Goal: Find specific page/section: Find specific page/section

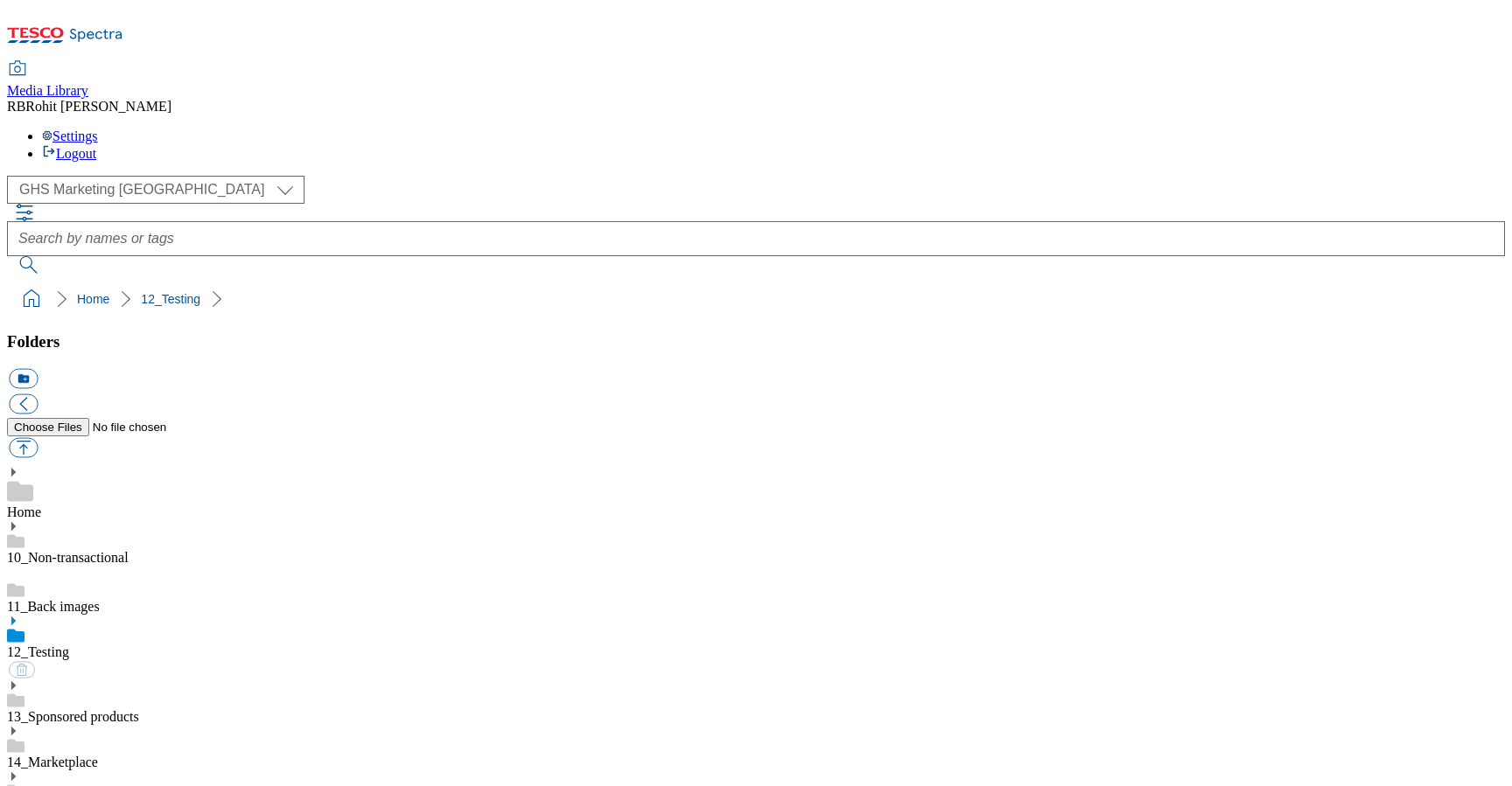
scroll to position [3, 0]
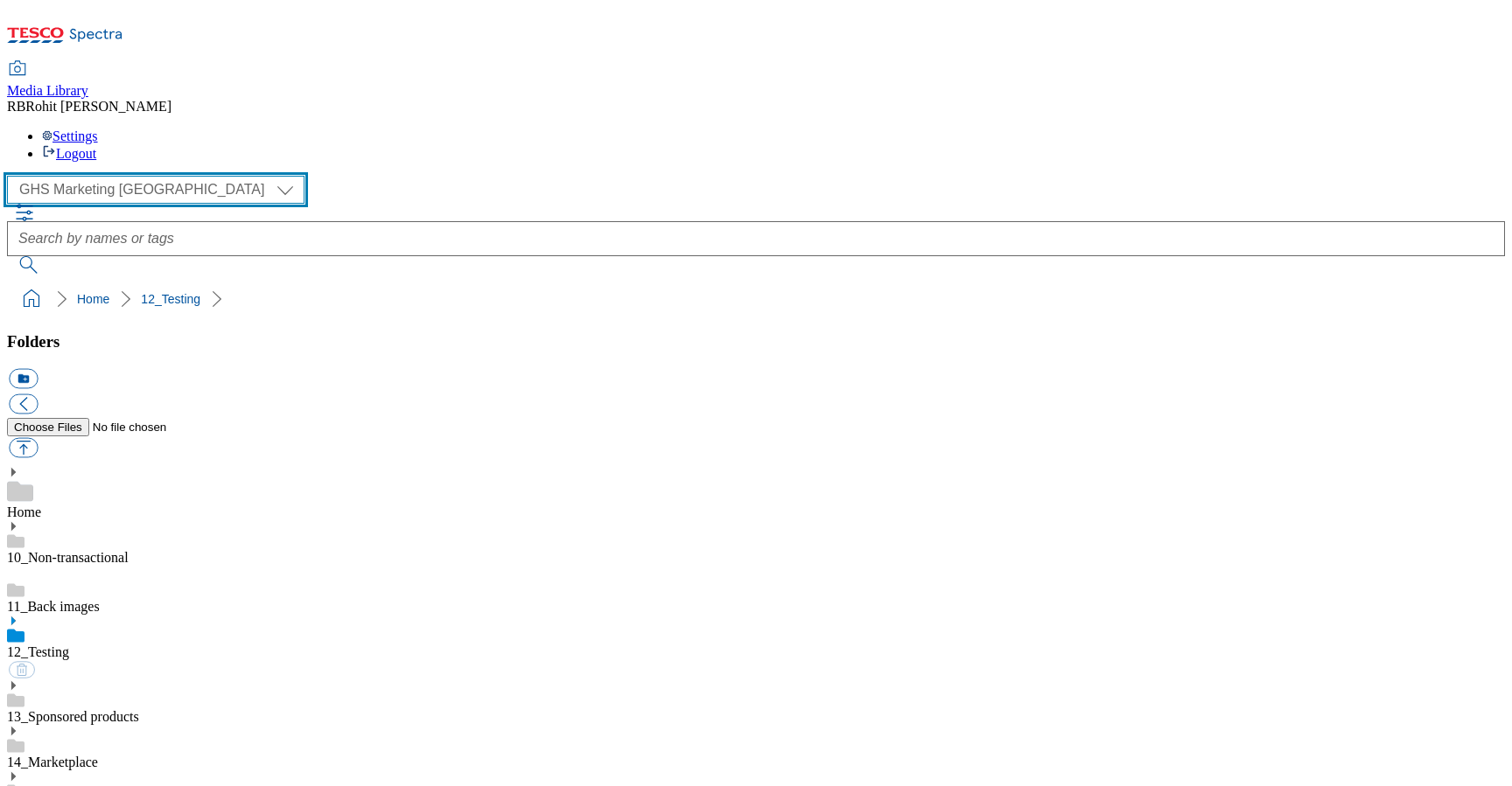
click at [119, 176] on select "Clubcard Marketing Clubcard ROI Dotcom UK GHS Marketing UK GHS ROI Realfood Tes…" at bounding box center [155, 189] width 297 height 28
select select "flare-ghs-roi"
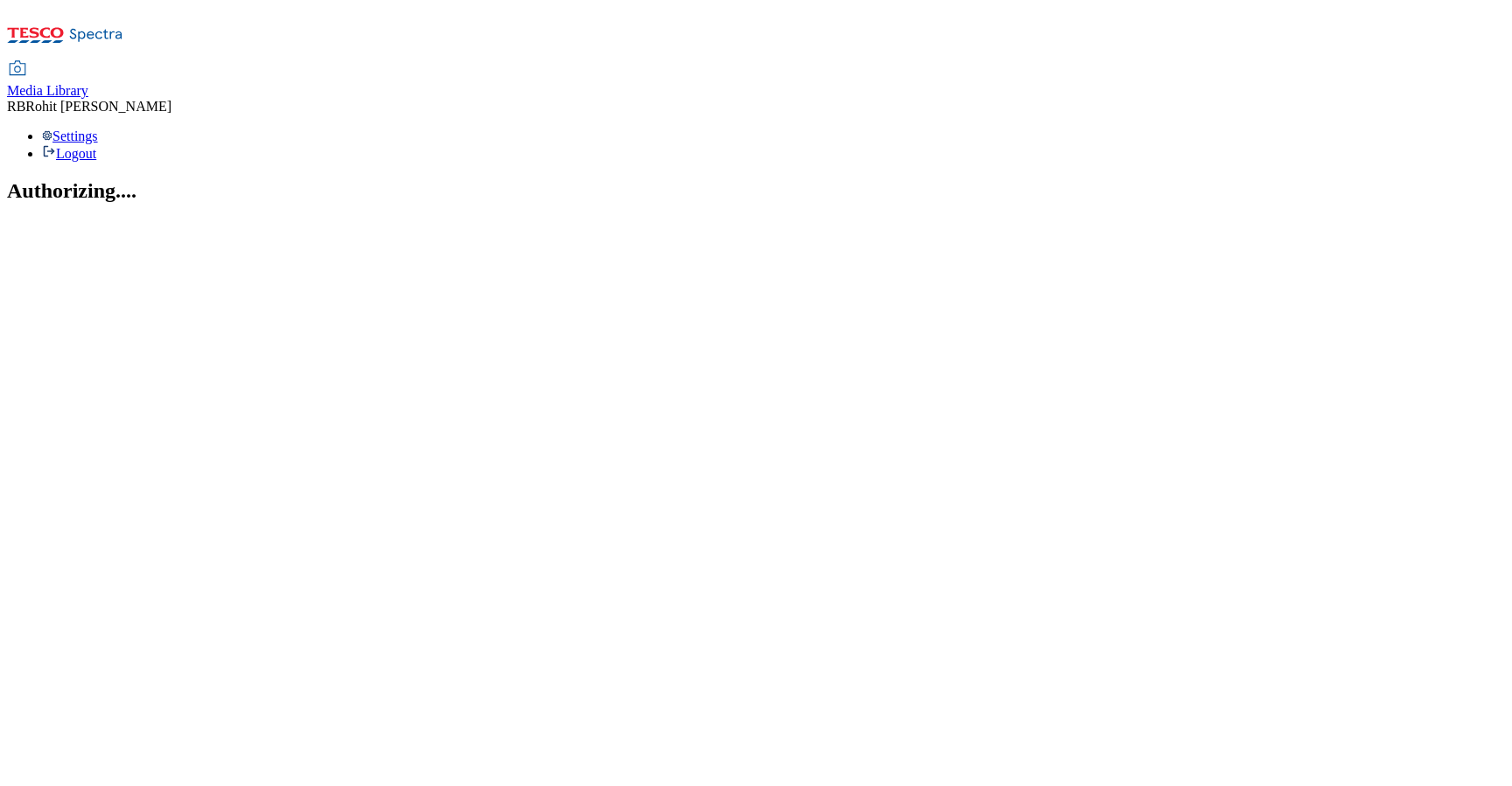
select select "flare-ghs-roi"
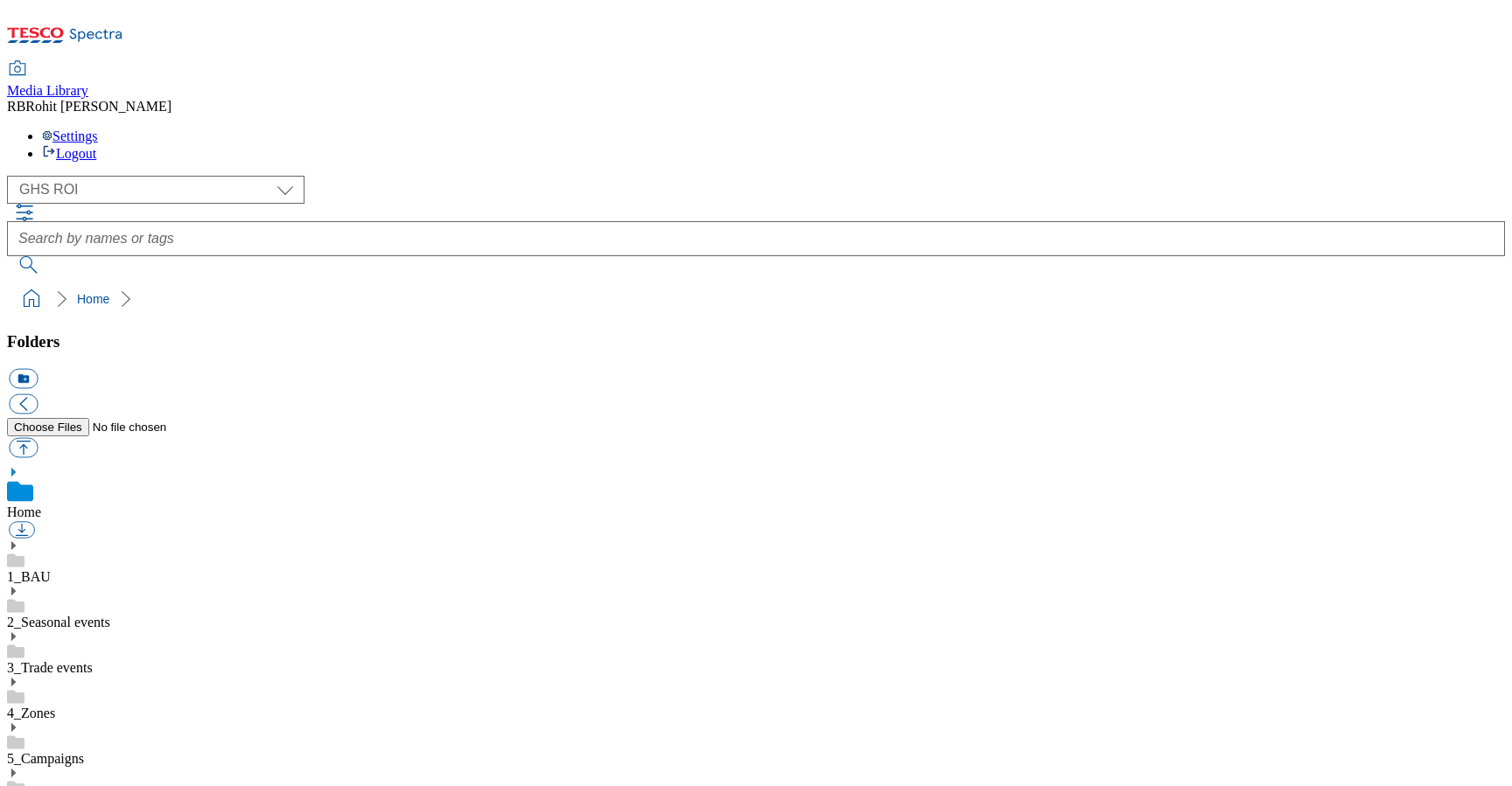
scroll to position [3, 0]
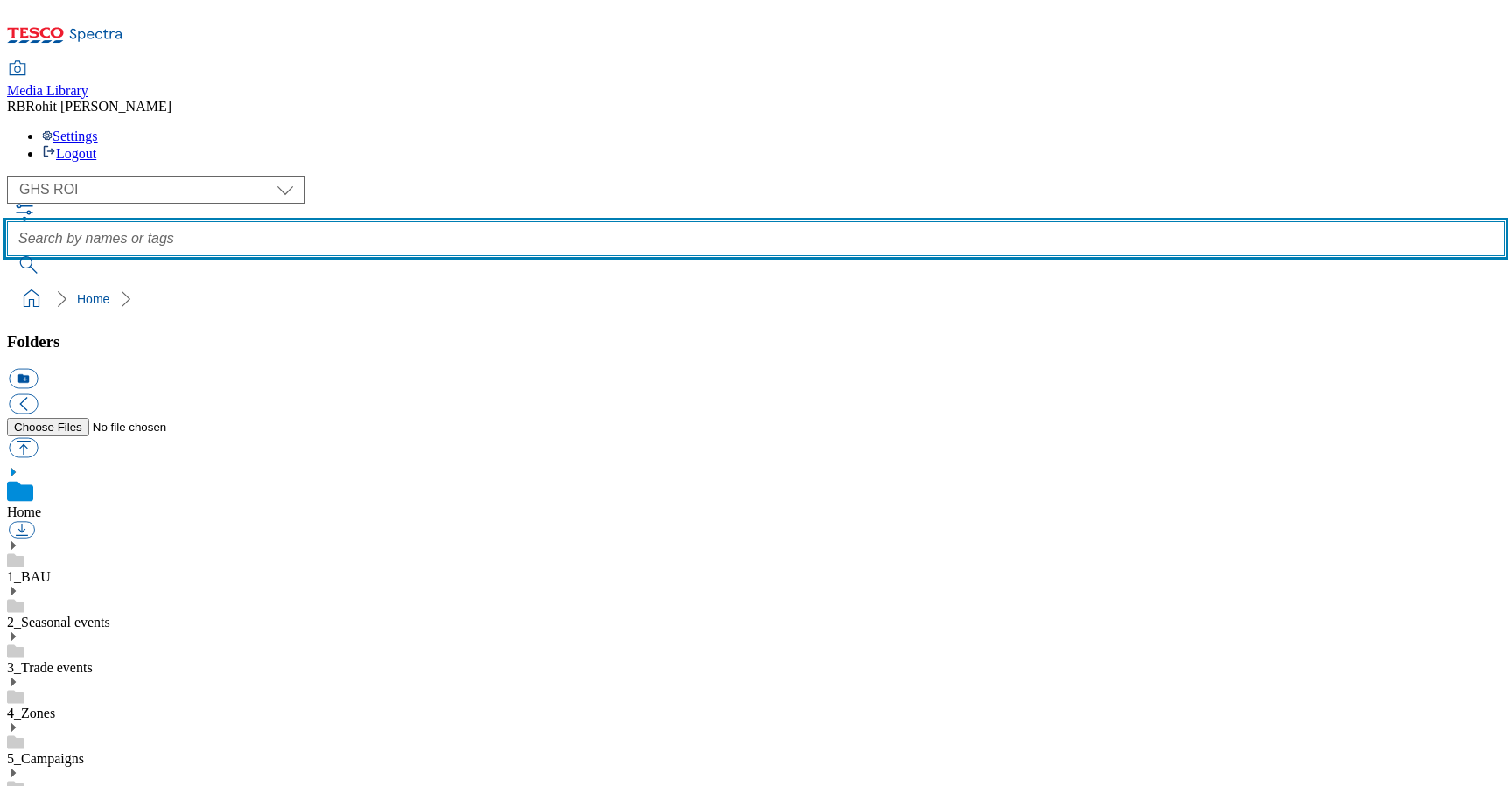
click at [609, 221] on input "text" at bounding box center [755, 238] width 1498 height 35
type input "copy panel"
click at [7, 256] on button "submit" at bounding box center [30, 265] width 46 height 17
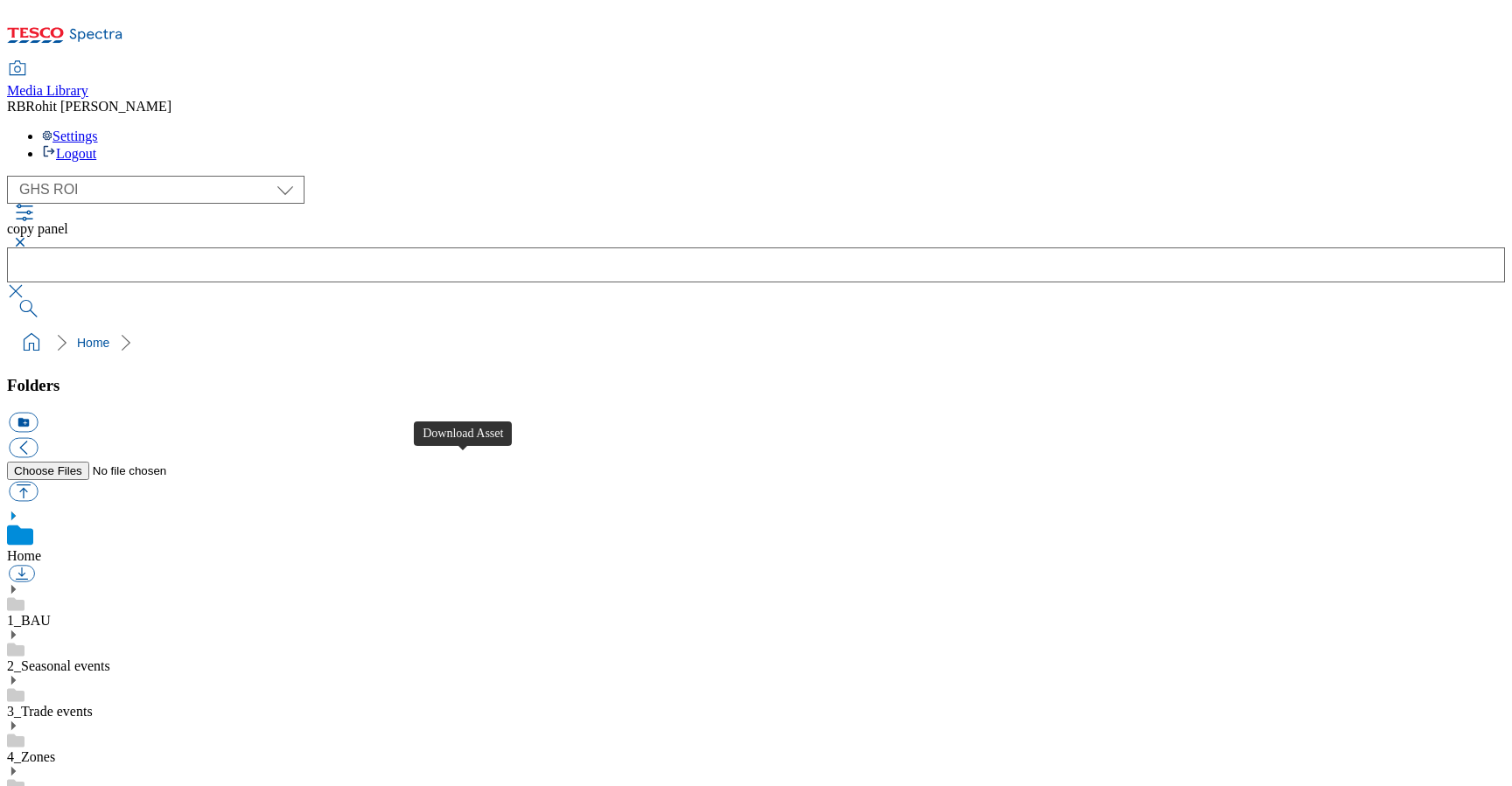
click at [28, 237] on button "button" at bounding box center [17, 242] width 21 height 10
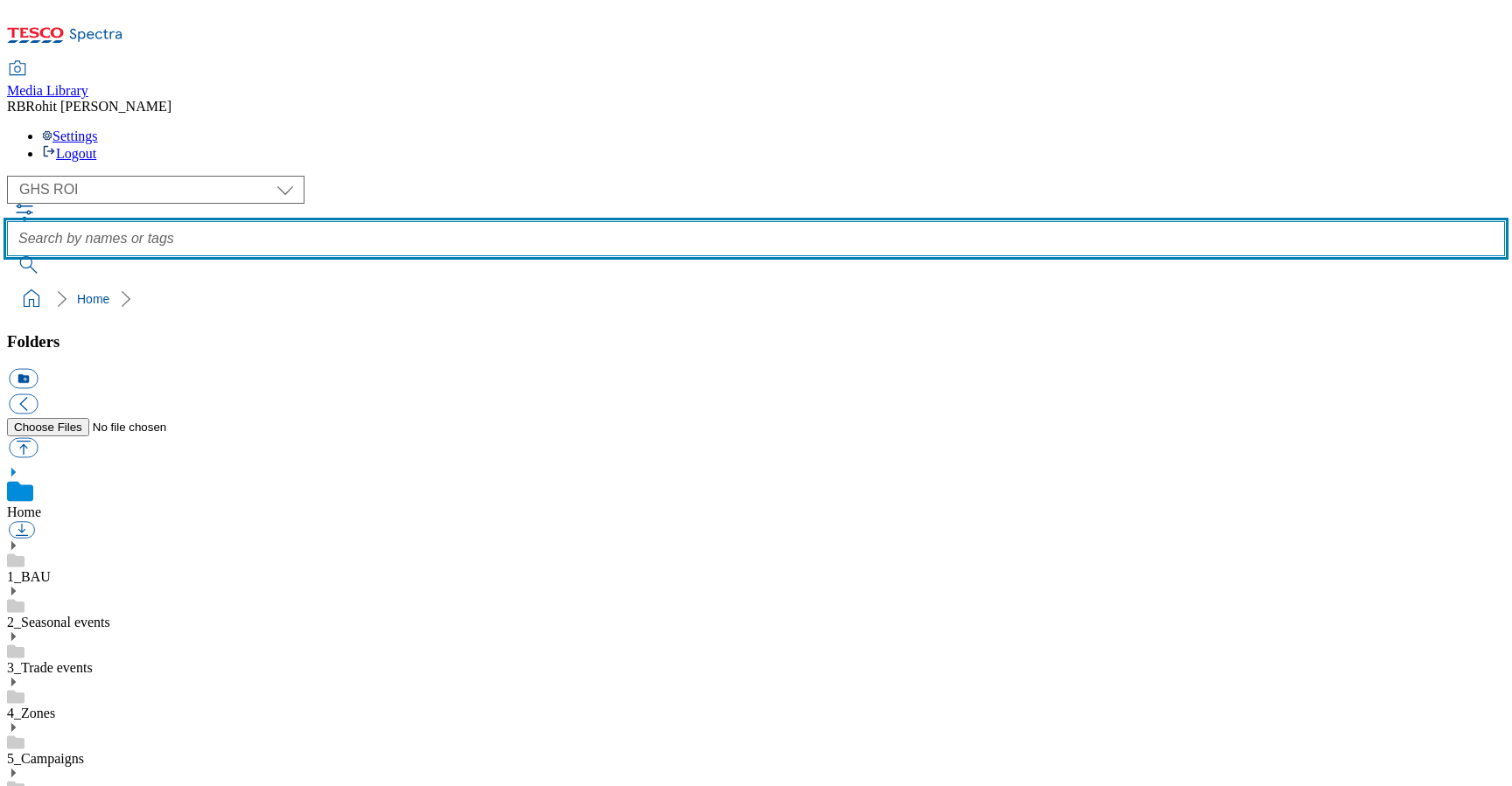
click at [599, 221] on input "text" at bounding box center [755, 238] width 1498 height 35
type input "top"
click at [7, 256] on button "submit" at bounding box center [30, 265] width 46 height 17
